Goal: Transaction & Acquisition: Obtain resource

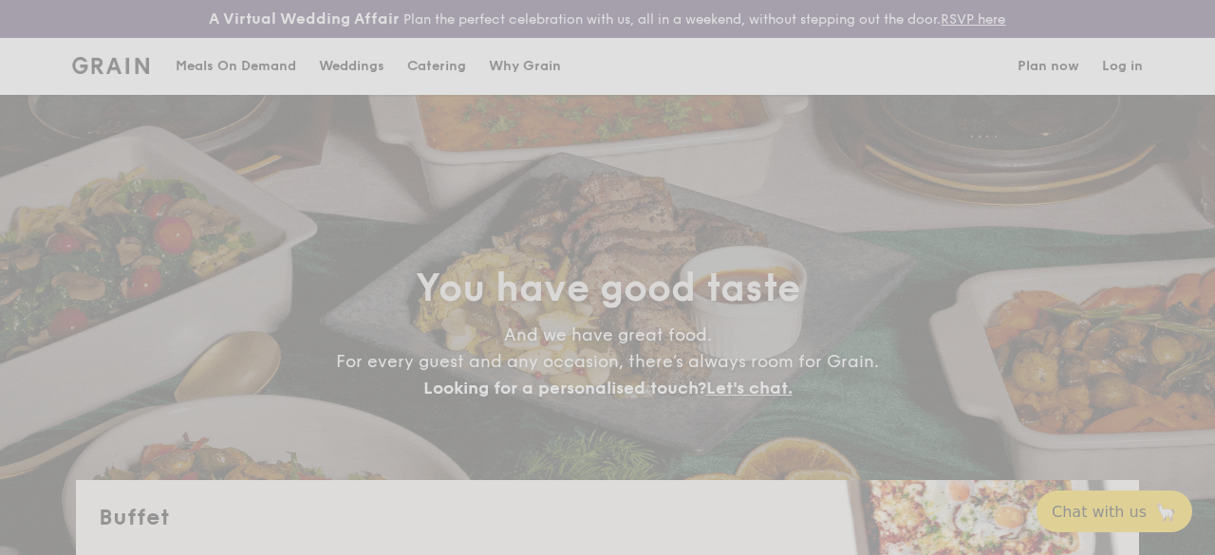
select select
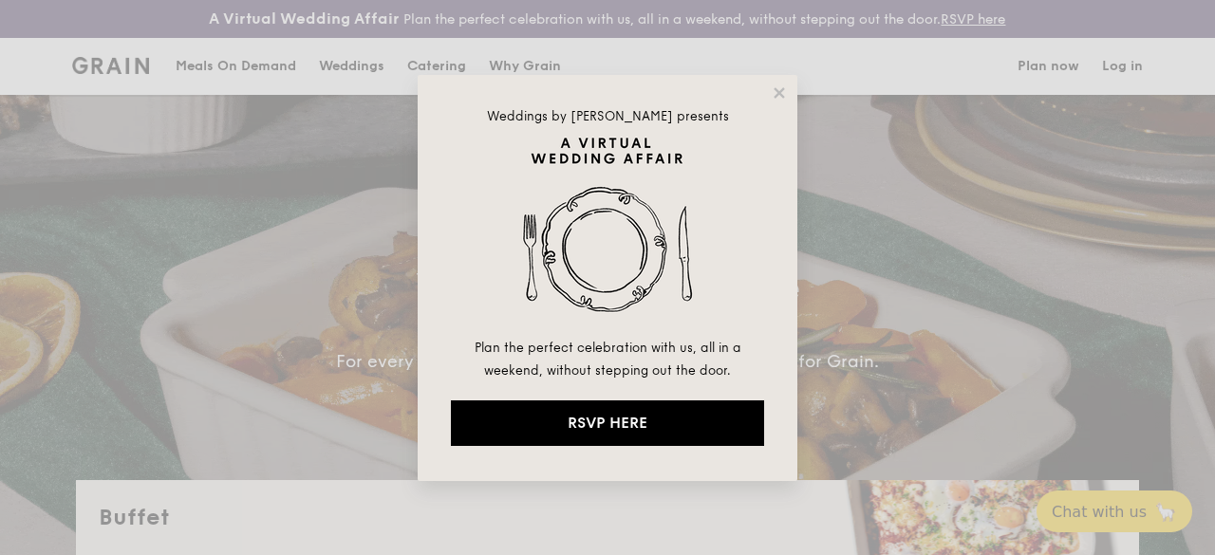
click at [313, 79] on div "Weddings by [PERSON_NAME] presents Plan the perfect celebration with us, all in…" at bounding box center [607, 277] width 1215 height 555
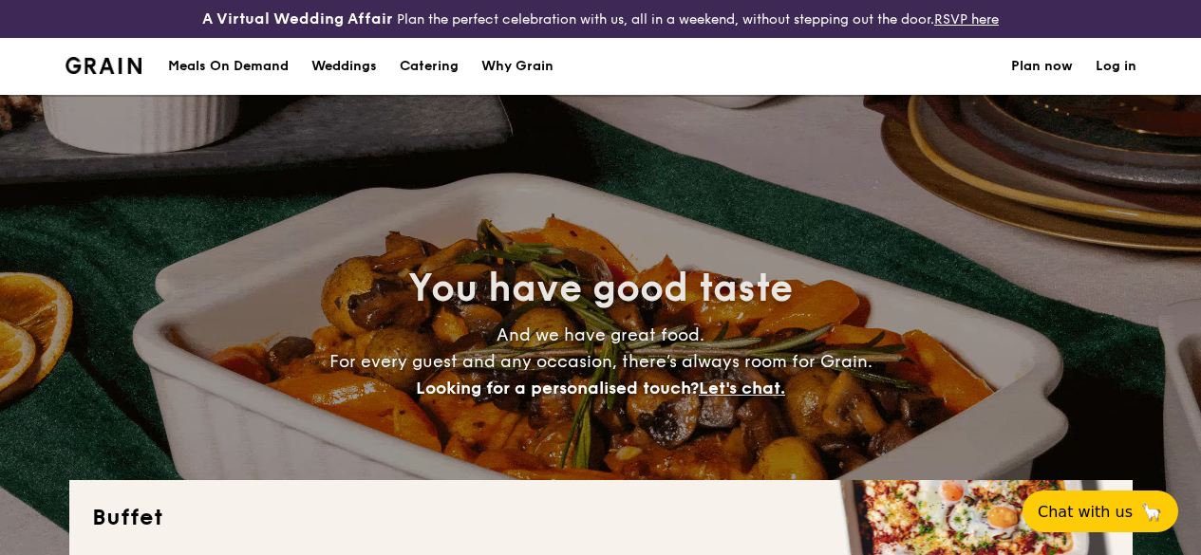
click at [267, 73] on div "Meals On Demand" at bounding box center [228, 66] width 121 height 57
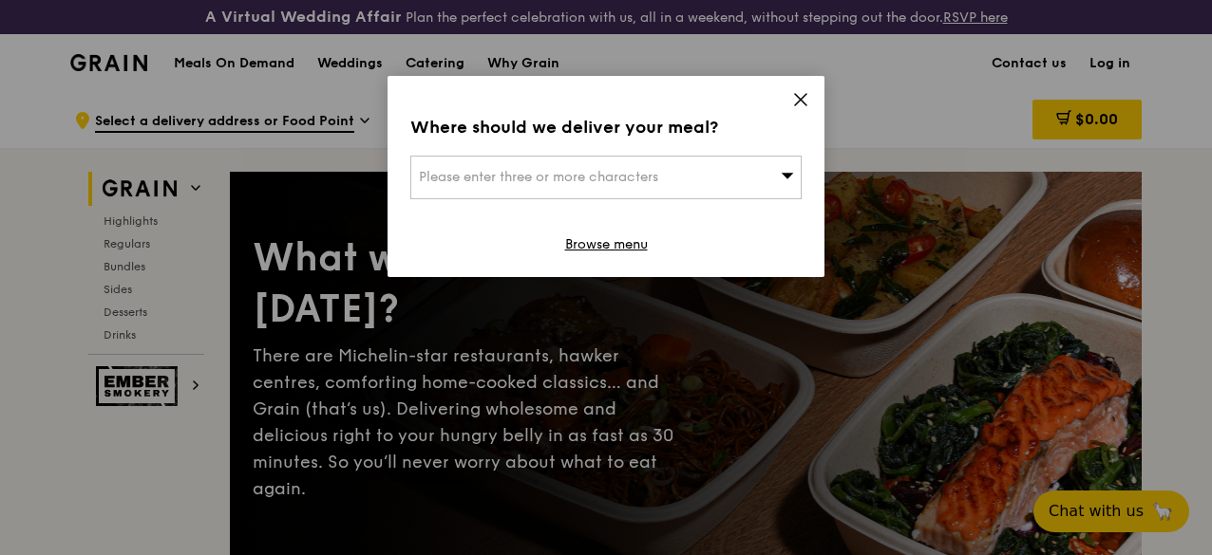
click at [784, 175] on icon at bounding box center [787, 176] width 12 height 6
click at [796, 97] on icon at bounding box center [800, 99] width 17 height 17
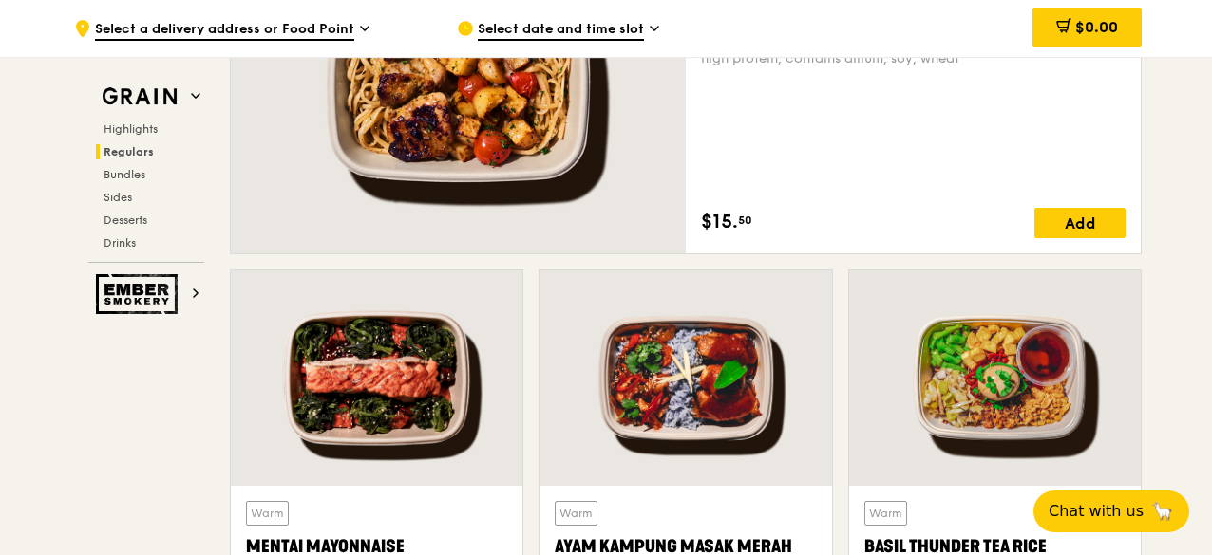
scroll to position [1507, 0]
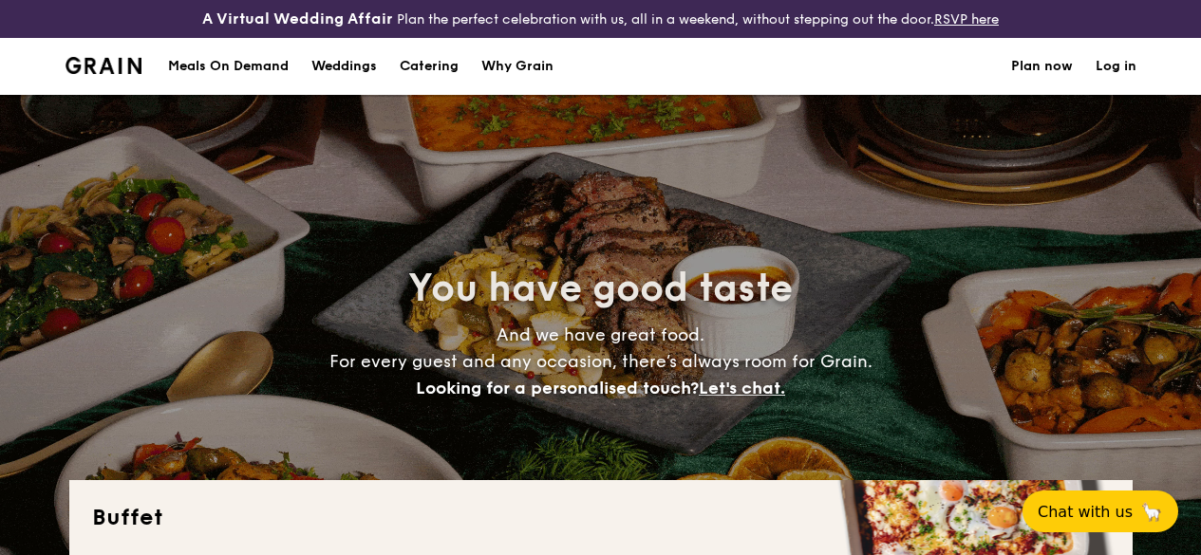
select select
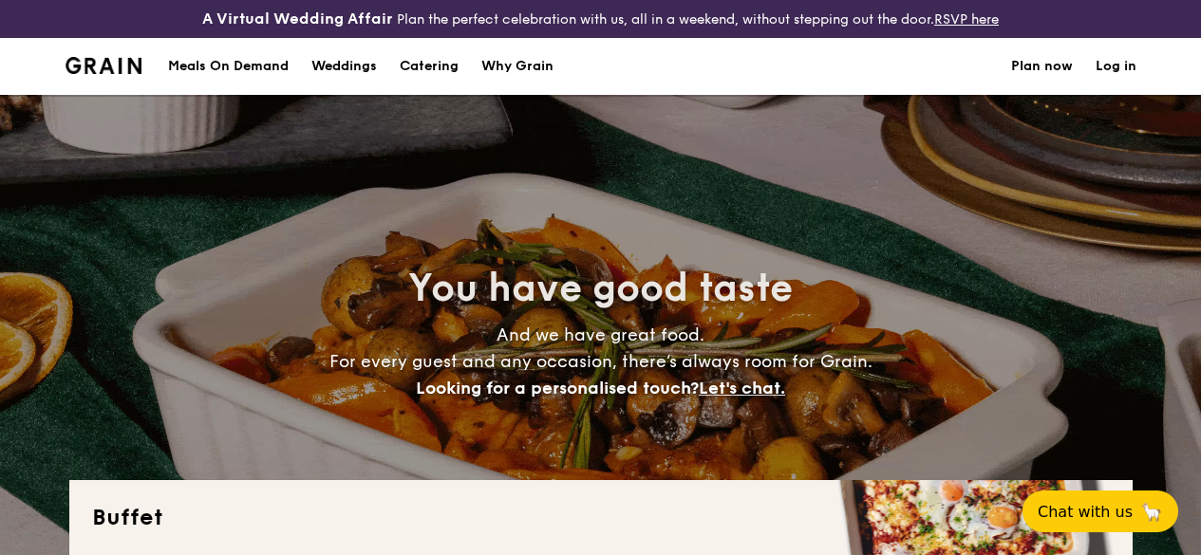
click at [423, 77] on h1 "Catering" at bounding box center [429, 66] width 59 height 57
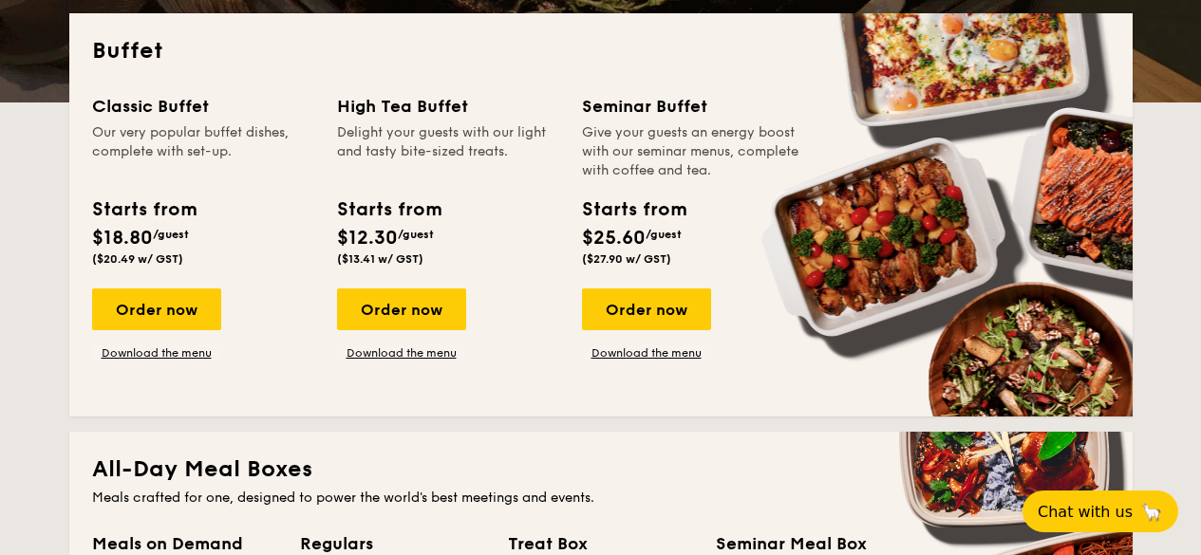
scroll to position [466, 0]
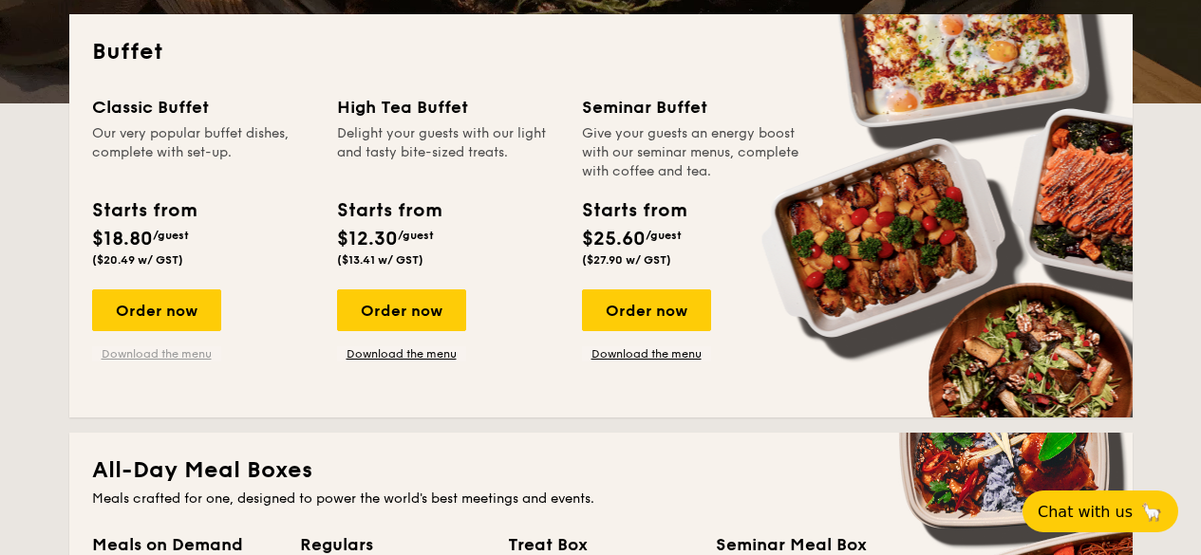
click at [172, 362] on link "Download the menu" at bounding box center [156, 354] width 129 height 15
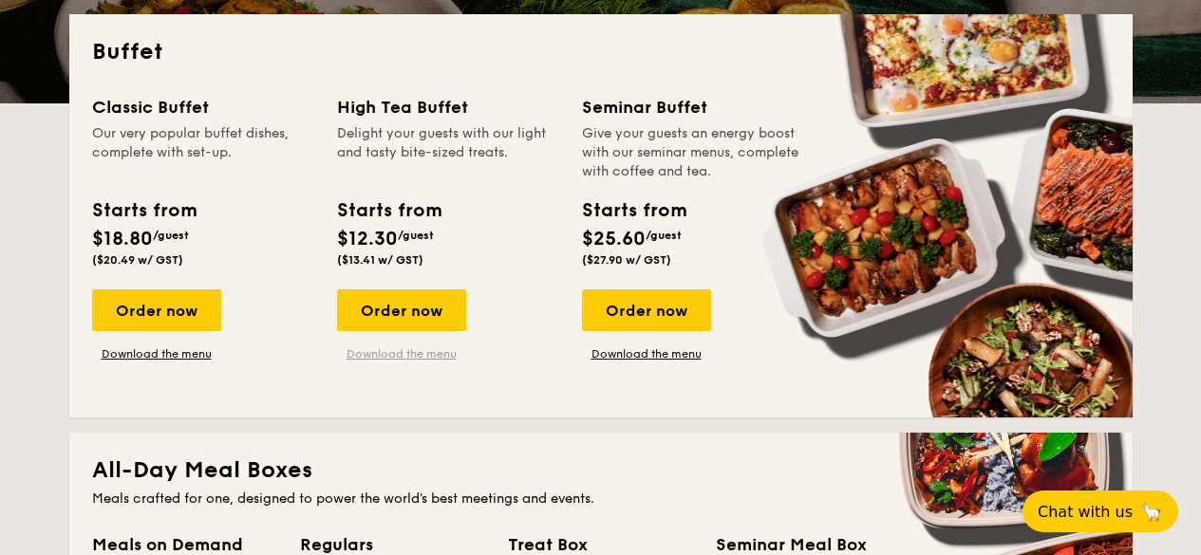
click at [429, 362] on link "Download the menu" at bounding box center [401, 354] width 129 height 15
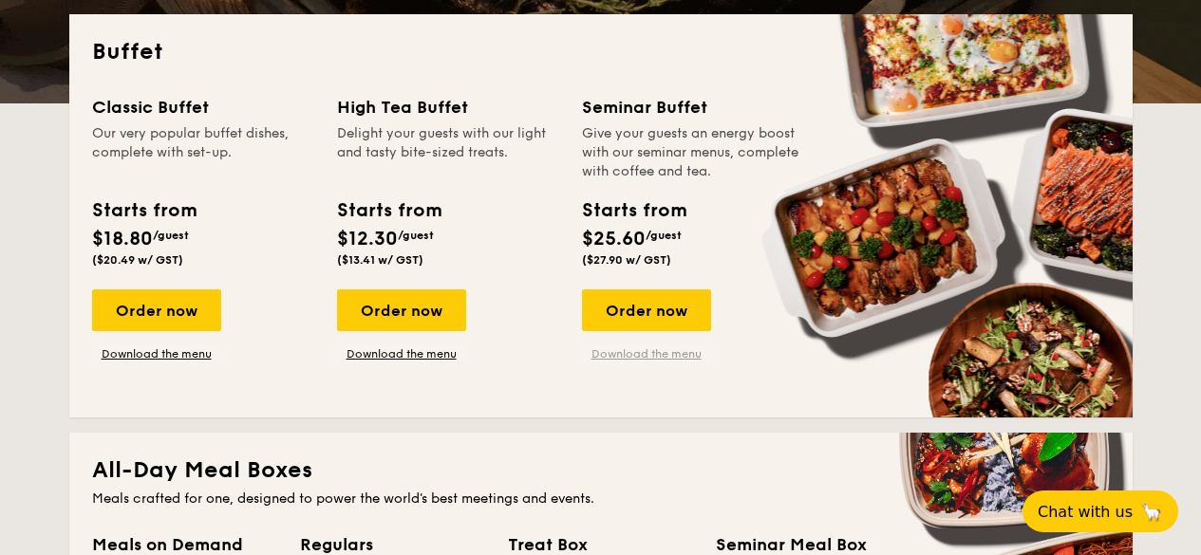
click at [648, 362] on link "Download the menu" at bounding box center [646, 354] width 129 height 15
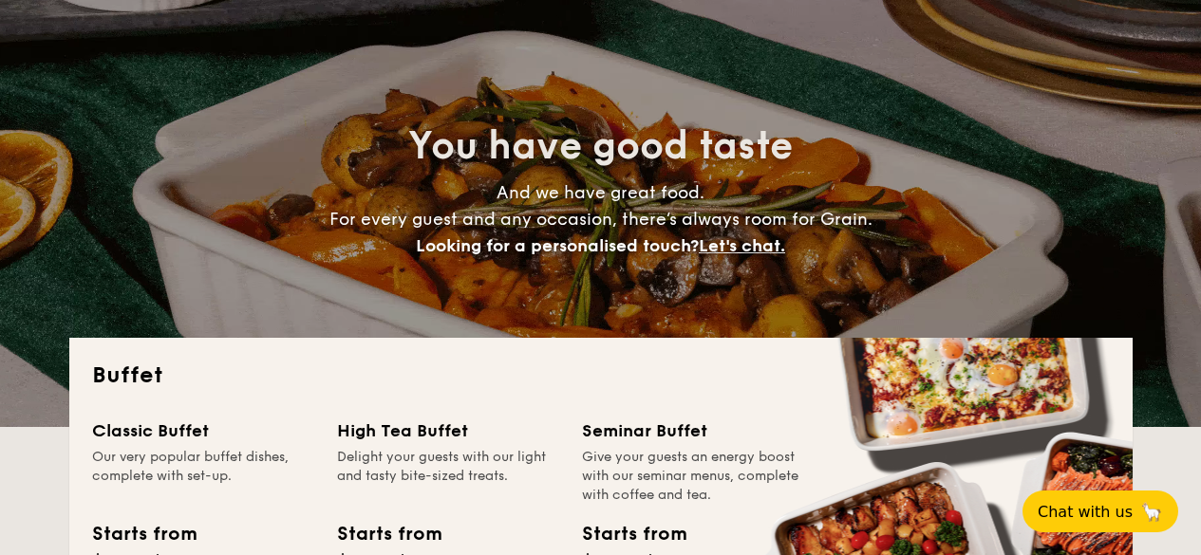
scroll to position [558, 0]
